Goal: Transaction & Acquisition: Purchase product/service

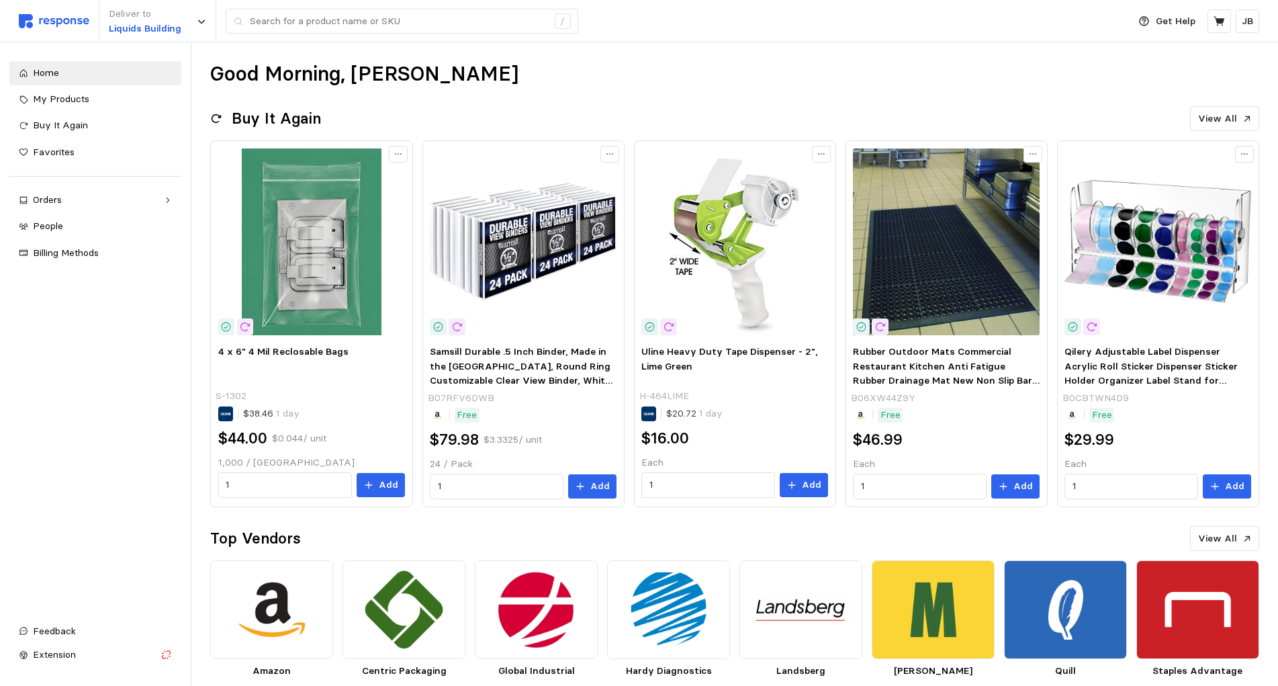
click at [278, 5] on div "Deliver to Liquids Building /" at bounding box center [570, 21] width 1103 height 42
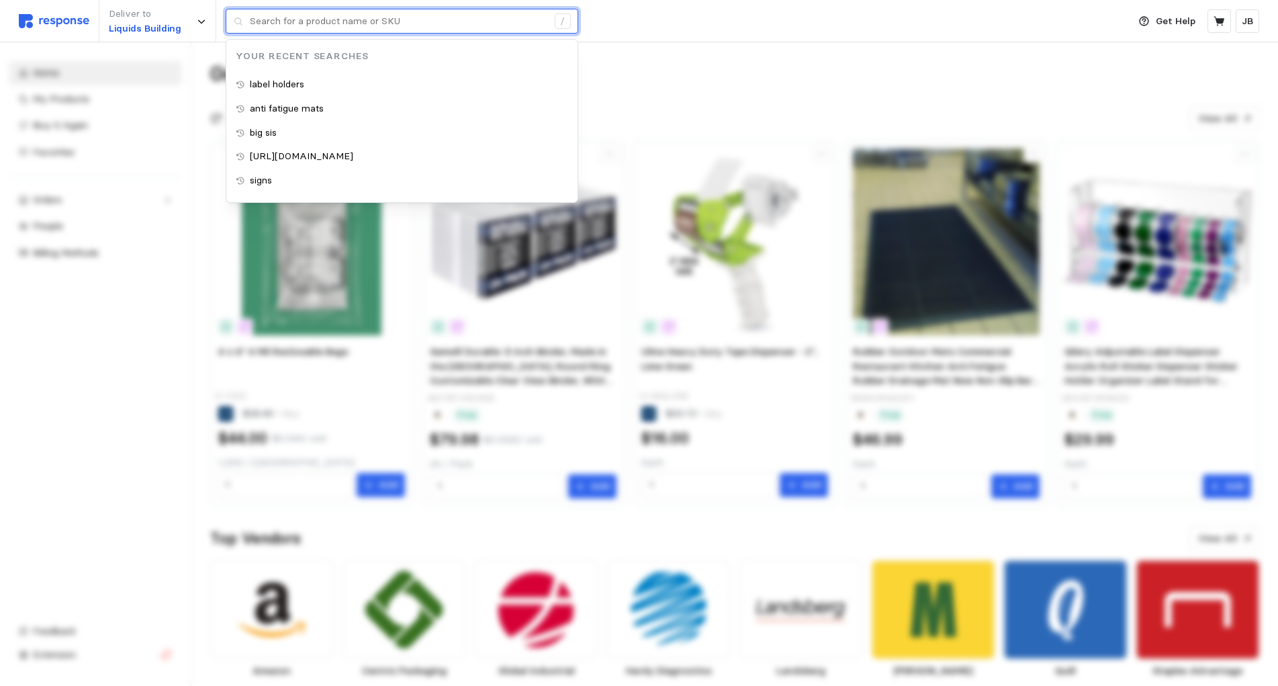
click at [284, 15] on input "text" at bounding box center [399, 21] width 298 height 24
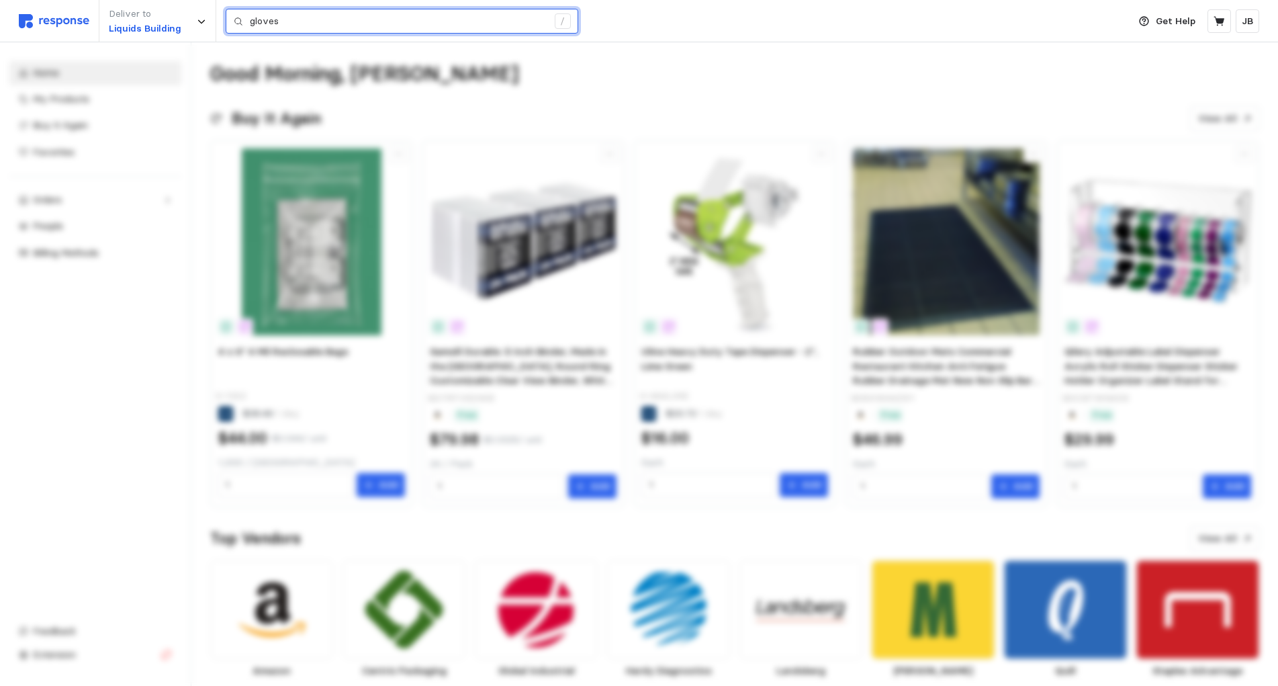
type input "gloves"
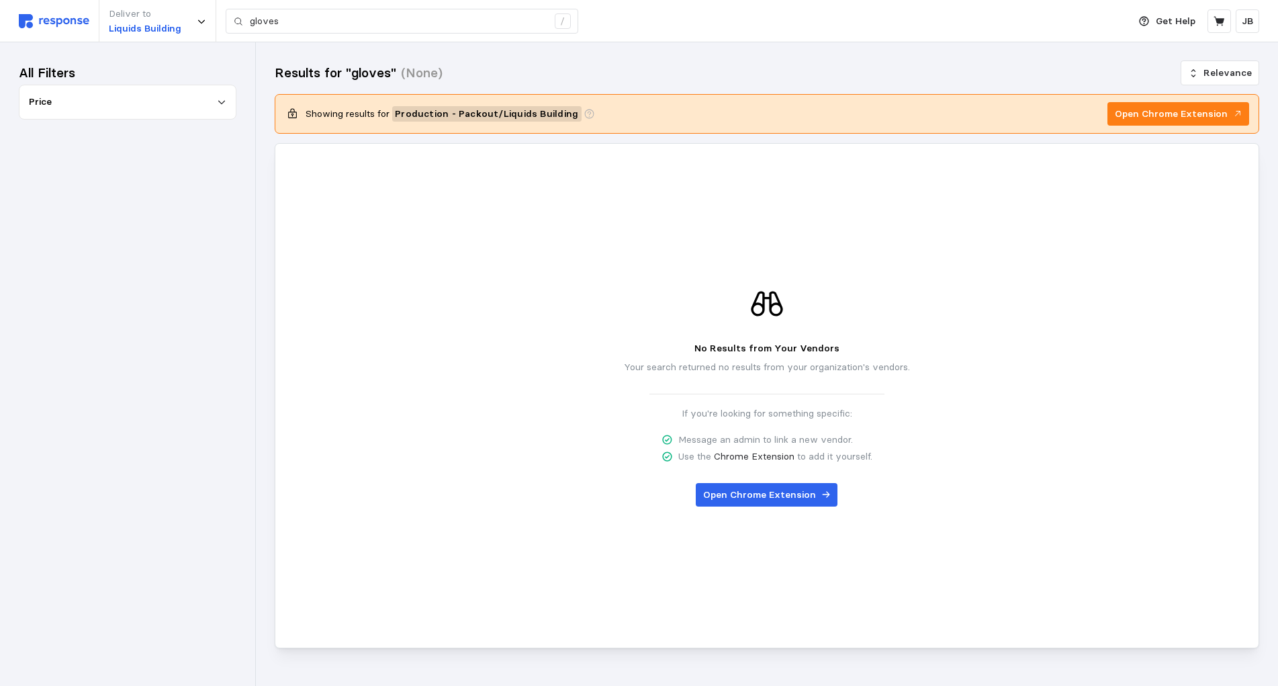
click at [998, 47] on div "Results for "gloves" (None) Relevance Showing results for Production - Packout …" at bounding box center [767, 373] width 1023 height 662
click at [435, 105] on div "Showing results for Production - Packout / Liquids Building Open Chrome Extensi…" at bounding box center [767, 114] width 965 height 24
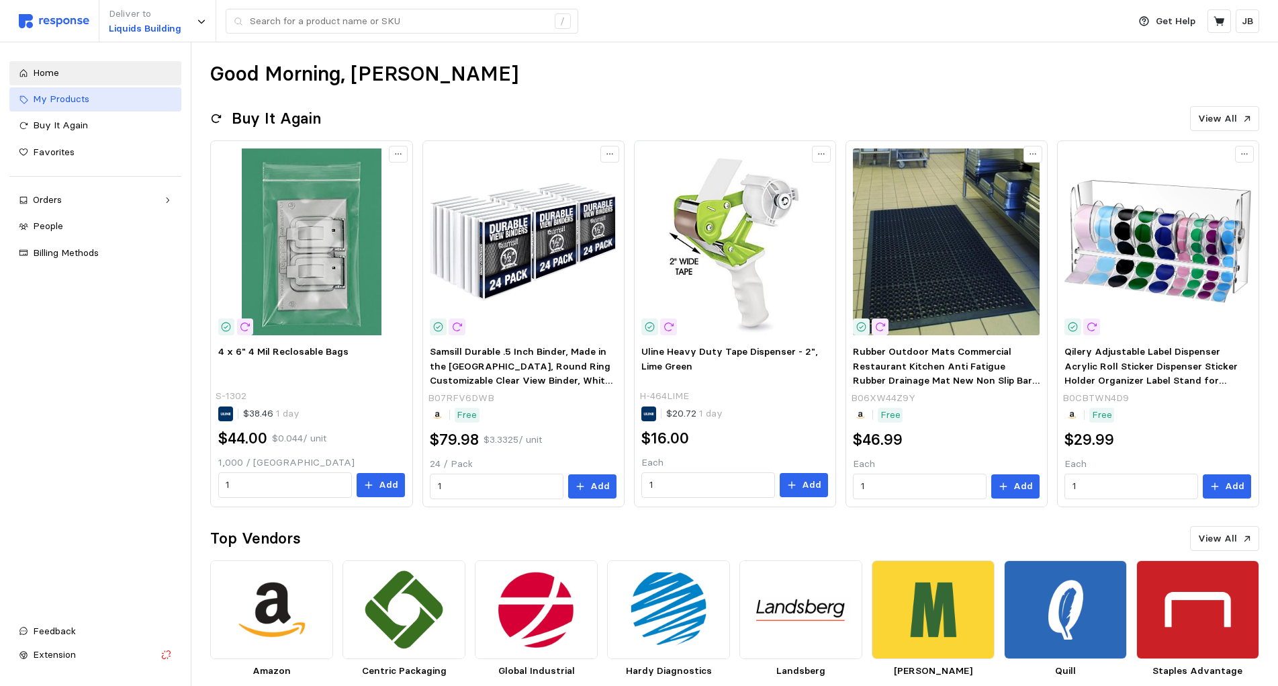
click at [100, 101] on div "My Products" at bounding box center [102, 99] width 139 height 15
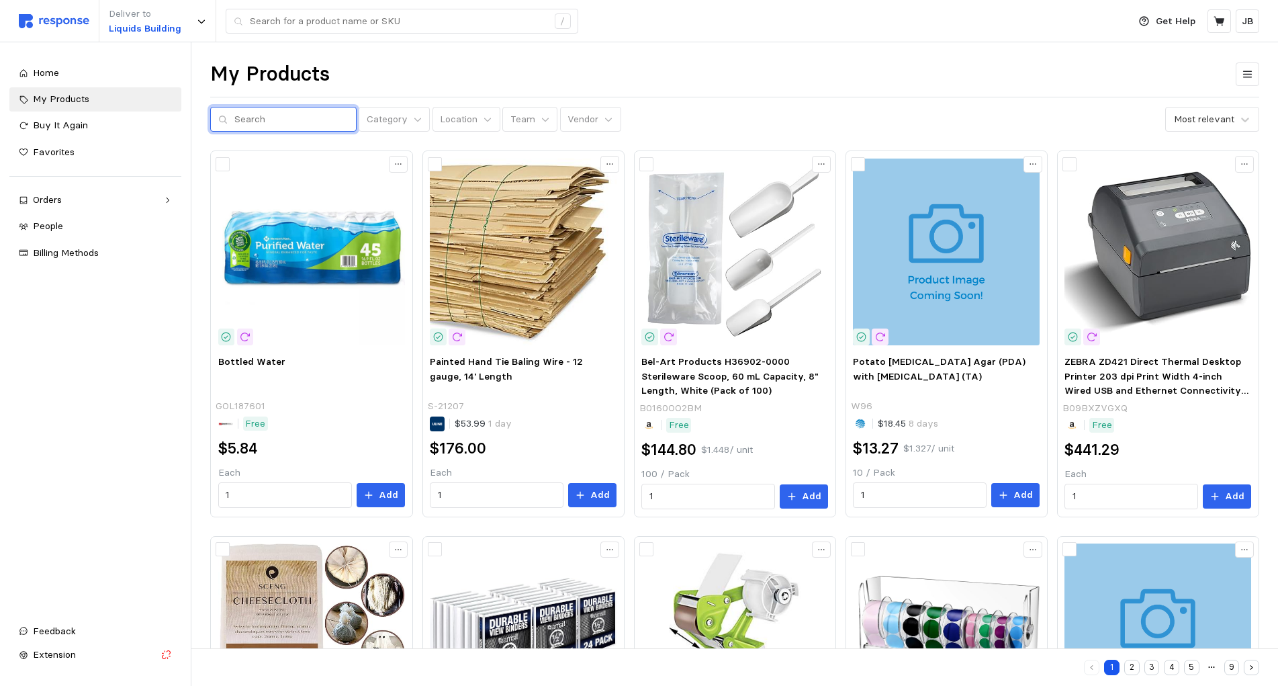
click at [288, 121] on input "text" at bounding box center [291, 119] width 114 height 24
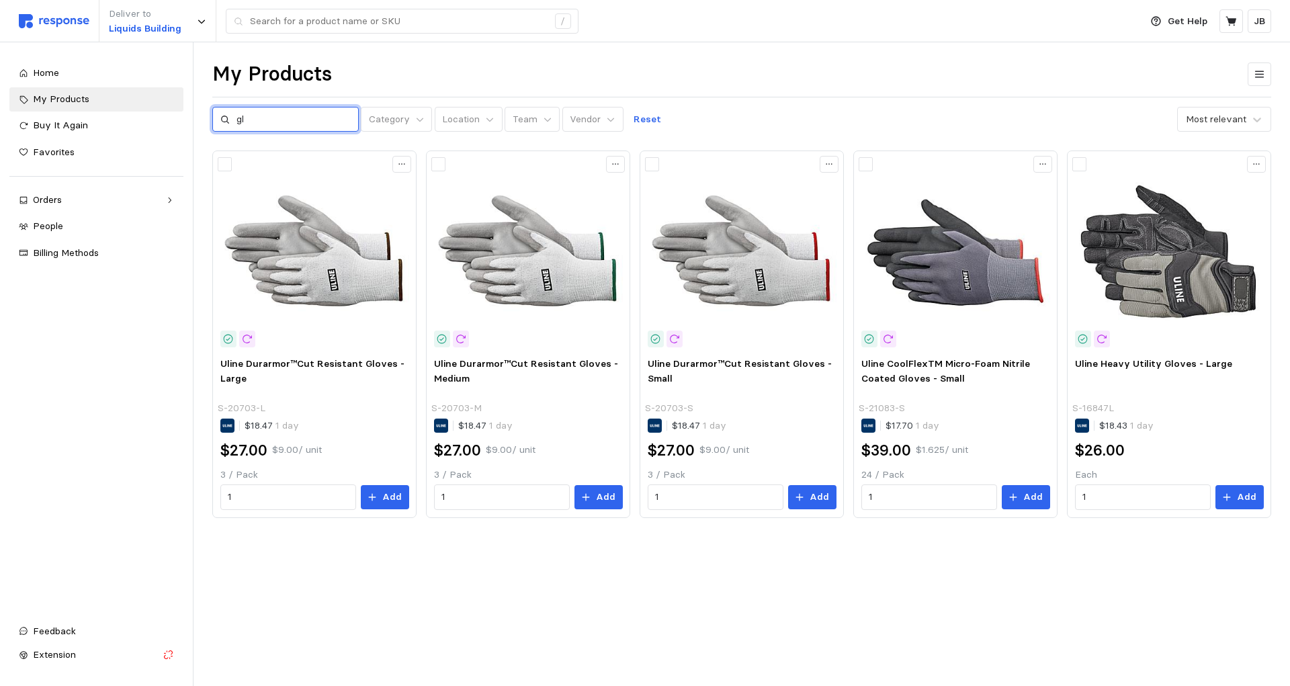
type input "g"
